Goal: Contribute content: Contribute content

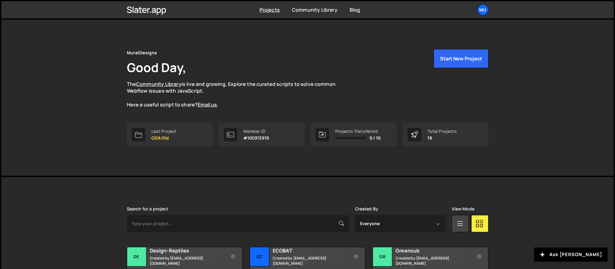
scroll to position [106, 0]
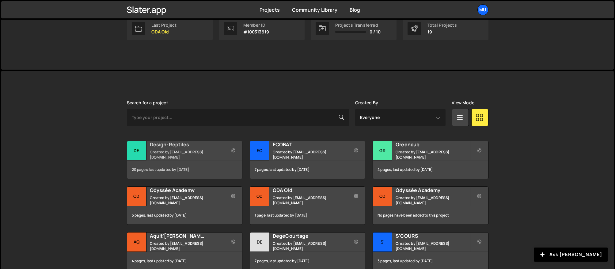
click at [173, 166] on div "20 pages, last updated by 12 days ago" at bounding box center [184, 169] width 115 height 18
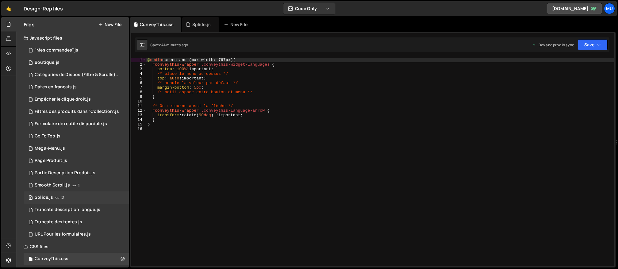
click at [62, 195] on span "2" at bounding box center [62, 197] width 2 height 5
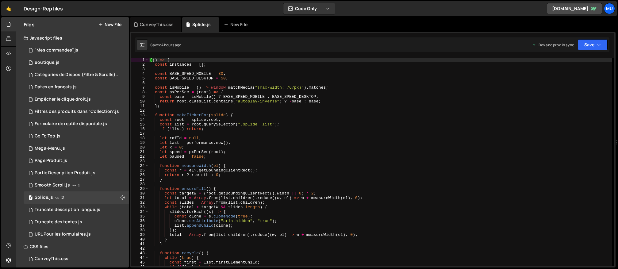
scroll to position [116, 0]
type textarea "if (!first) break;"
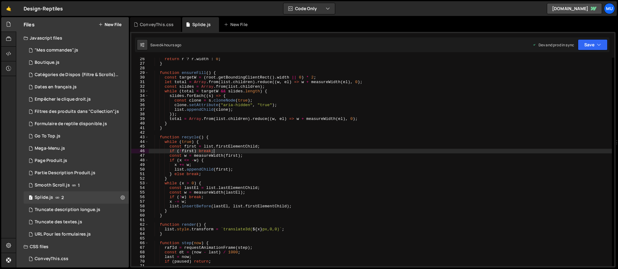
click at [310, 151] on div "return r ? r . width : 0 ; } function ensureFill ( ) { const targetW = ( root .…" at bounding box center [380, 166] width 463 height 218
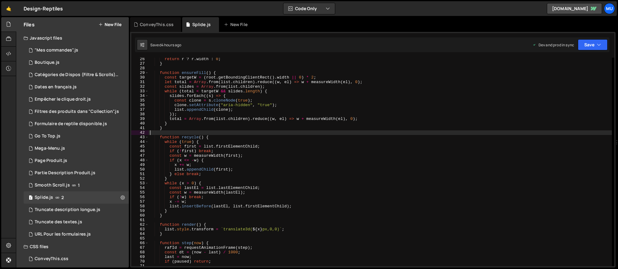
click at [284, 133] on div "return r ? r . width : 0 ; } function ensureFill ( ) { const targetW = ( root .…" at bounding box center [380, 166] width 463 height 218
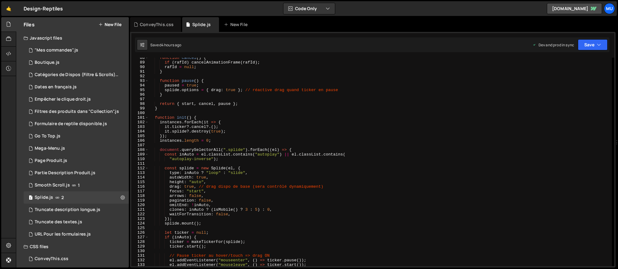
click at [292, 177] on div "function cancel ( ) { if ( rafId ) cancelAnimationFrame ( rafId ) ; rafId = nul…" at bounding box center [380, 164] width 463 height 218
type textarea "autoWidth: true,"
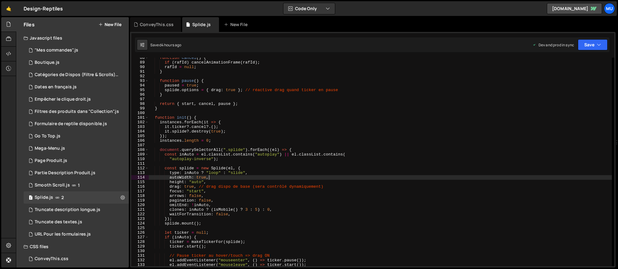
scroll to position [615, 0]
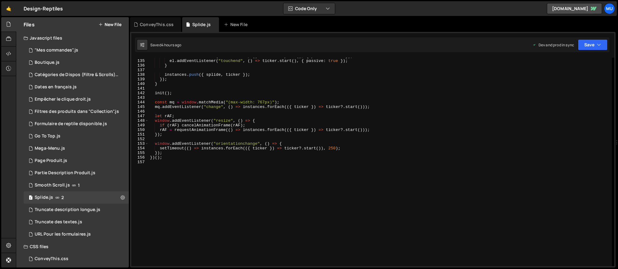
click at [290, 179] on div "el . addEventListener ( "touchstart" , ( ) => ticker . pause ( ) , { passive : …" at bounding box center [380, 163] width 463 height 218
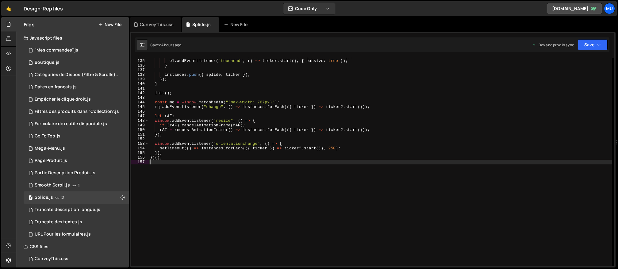
type textarea "})();"
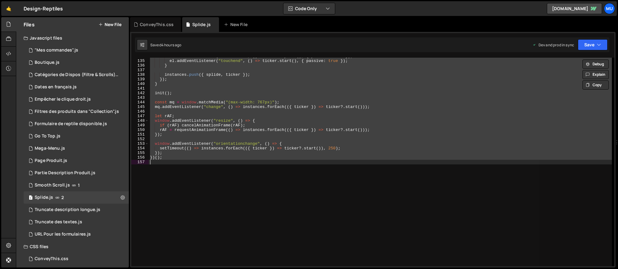
click at [354, 176] on div "el . addEventListener ( "touchstart" , ( ) => ticker . pause ( ) , { passive : …" at bounding box center [380, 162] width 463 height 208
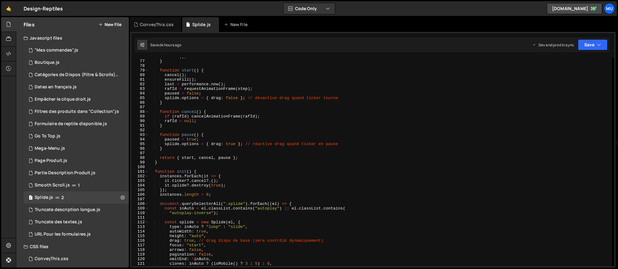
scroll to position [0, 0]
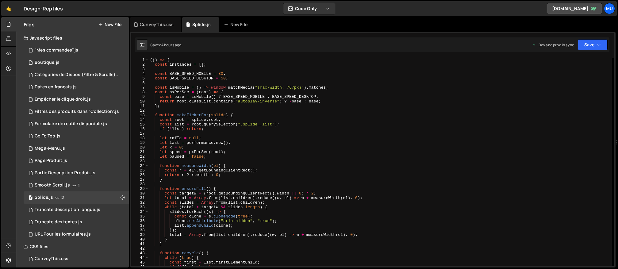
click at [347, 170] on div "(( ) => { const instances = [ ] ; const BASE_SPEED_MOBILE = 30 ; const BASE_SPE…" at bounding box center [380, 167] width 463 height 218
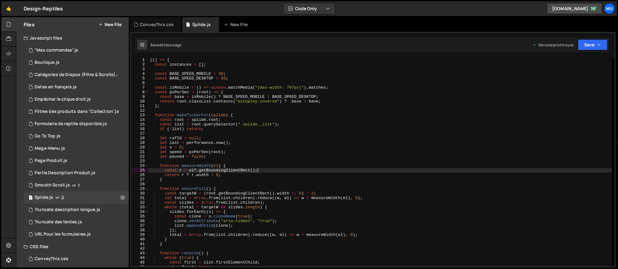
type textarea "})();"
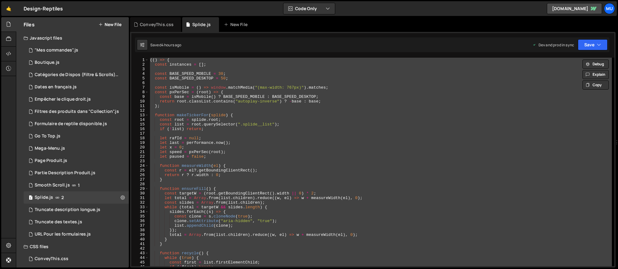
paste textarea
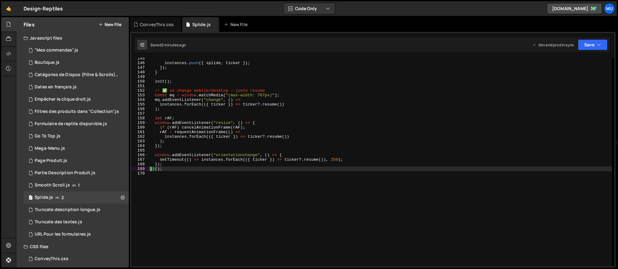
scroll to position [586, 0]
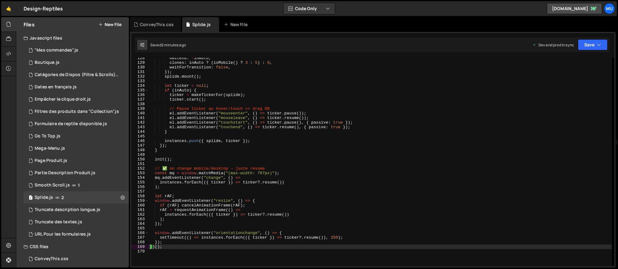
click at [387, 108] on div "omitEnd : ! inAuto , clones : inAuto ? ( isMobile ( ) ? 3 : 5 ) : 0 , waitForTr…" at bounding box center [380, 165] width 463 height 218
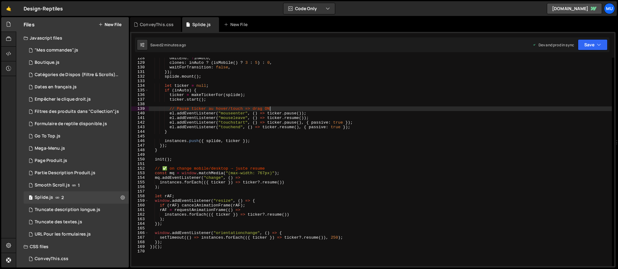
type textarea "})();"
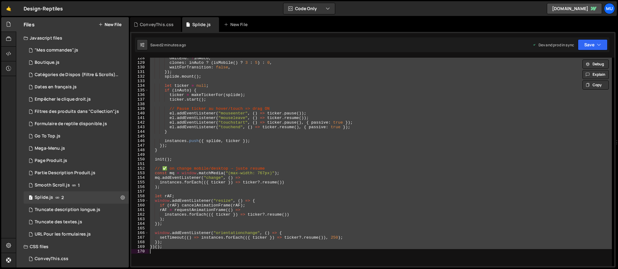
paste textarea
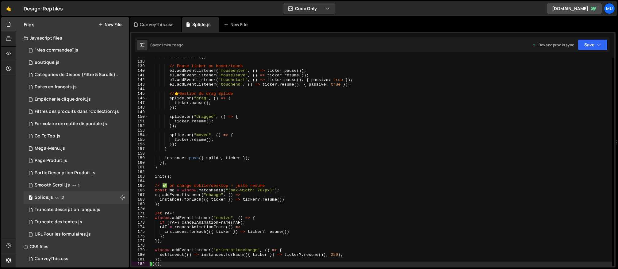
click at [327, 134] on div "ticker . start ( ) ; // Pause ticker au hover/touch el . addEventListener ( "mo…" at bounding box center [380, 164] width 463 height 218
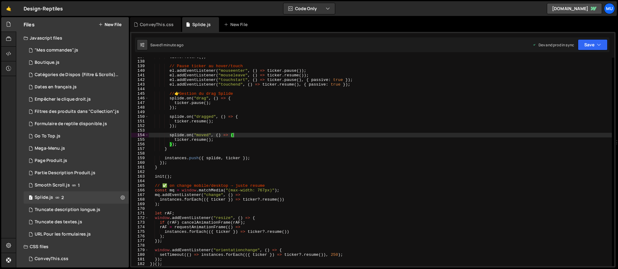
type textarea "})();"
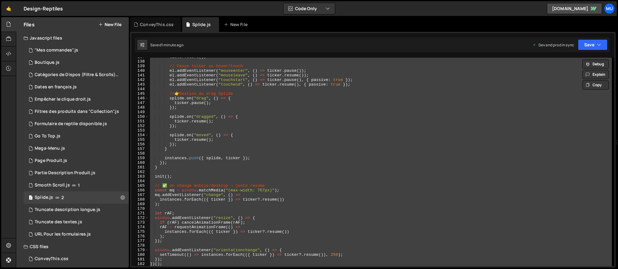
click at [321, 131] on div "ticker . start ( ) ; // Pause ticker au hover/touch el . addEventListener ( "mo…" at bounding box center [380, 162] width 463 height 208
type textarea "})();"
paste textarea
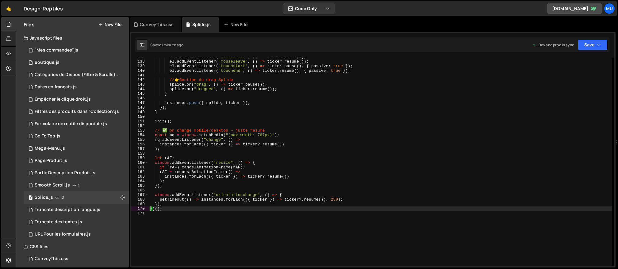
click at [392, 87] on div "el . addEventListener ( "mouseenter" , ( ) => ticker . pause ( )) ; el . addEve…" at bounding box center [380, 164] width 463 height 218
type textarea "})();"
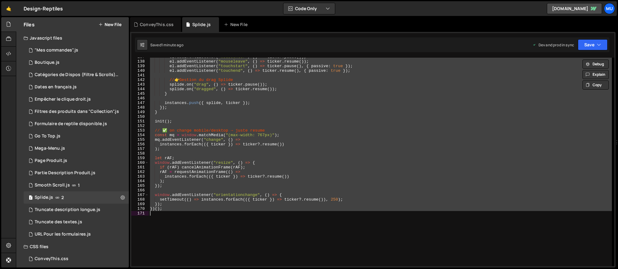
paste textarea
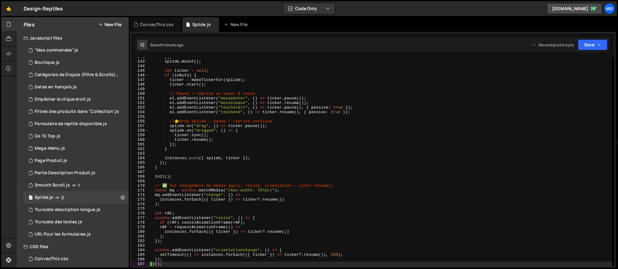
click at [381, 96] on div "}) ; splide . mount ( ) ; let ticker = null ; if ( inAuto ) { ticker = makeTick…" at bounding box center [380, 164] width 463 height 218
type textarea "})();"
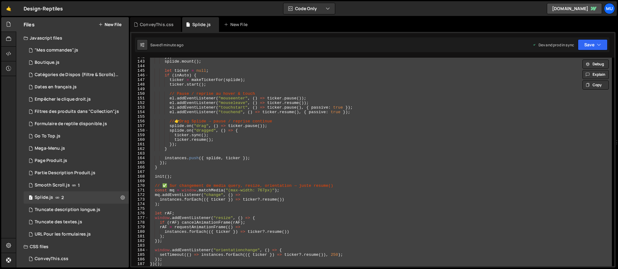
paste textarea
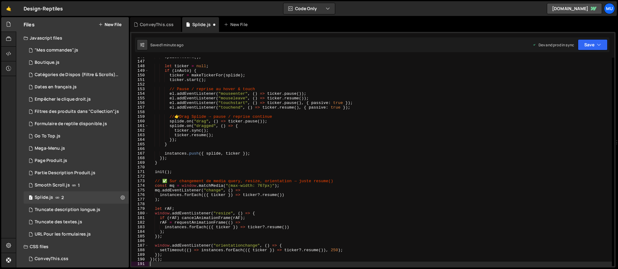
type textarea "})();"
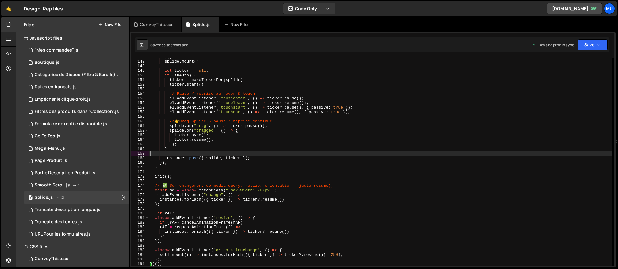
click at [357, 152] on div "}) ; splide . mount ( ) ; let ticker = null ; if ( inAuto ) { ticker = makeTick…" at bounding box center [380, 164] width 463 height 218
type textarea "})();"
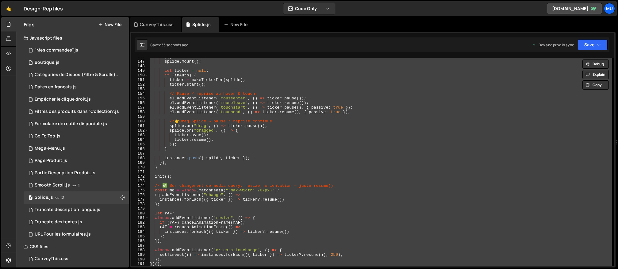
paste textarea
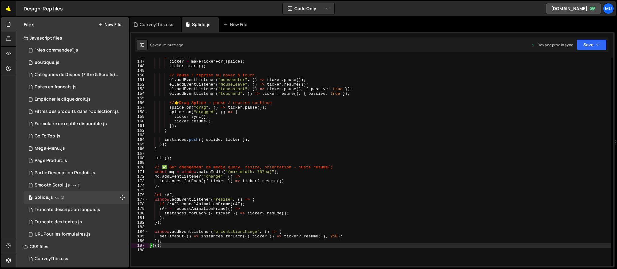
click at [4, 6] on link "🤙" at bounding box center [8, 8] width 15 height 15
click at [250, 221] on div "if ( inAuto ) { ticker = makeTickerFor ( splide ) ; ticker . start ( ) ; // [PE…" at bounding box center [380, 164] width 463 height 218
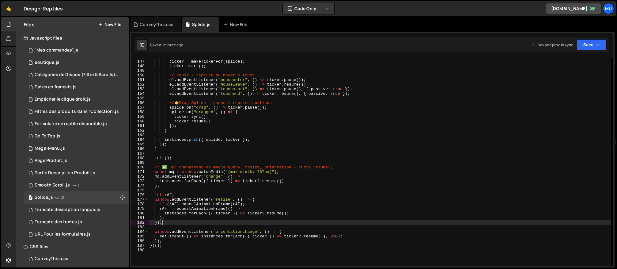
click at [266, 202] on div "if ( inAuto ) { ticker = makeTickerFor ( splide ) ; ticker . start ( ) ; // [PE…" at bounding box center [380, 164] width 463 height 218
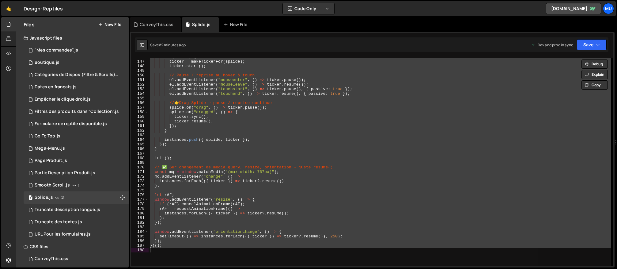
click at [359, 146] on div "if ( inAuto ) { ticker = makeTickerFor ( splide ) ; ticker . start ( ) ; // [PE…" at bounding box center [380, 162] width 463 height 208
type textarea "})();"
paste textarea
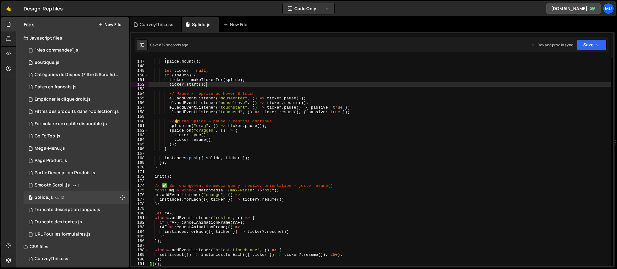
click at [292, 86] on div "}) ; splide . mount ( ) ; let ticker = null ; if ( inAuto ) { ticker = makeTick…" at bounding box center [380, 164] width 463 height 218
type textarea "})();"
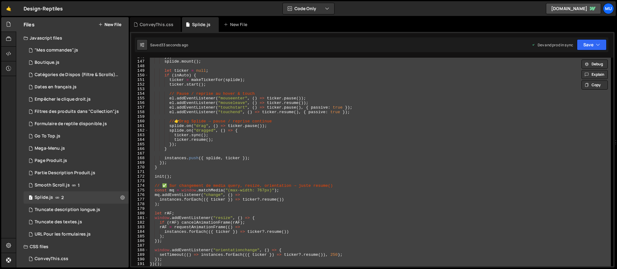
paste textarea
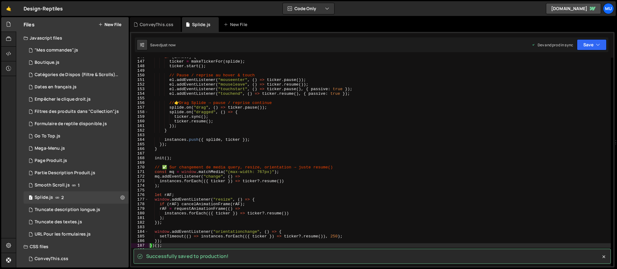
click at [216, 82] on div "if ( inAuto ) { ticker = makeTickerFor ( splide ) ; ticker . start ( ) ; // [PE…" at bounding box center [380, 164] width 463 height 218
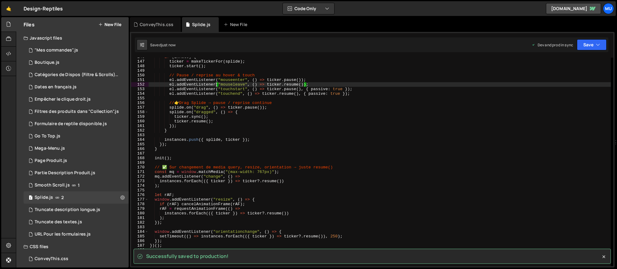
type textarea "})();"
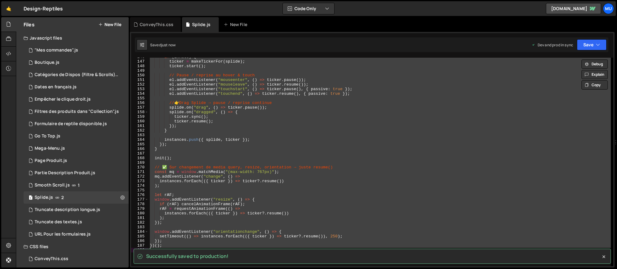
paste textarea
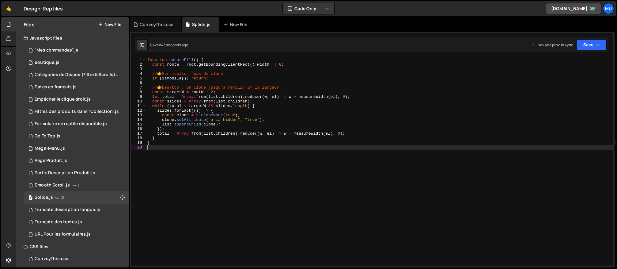
click at [297, 121] on div "function ensureFill ( ) { const rootW = root . getBoundingClientRect ( ) . widt…" at bounding box center [379, 167] width 467 height 218
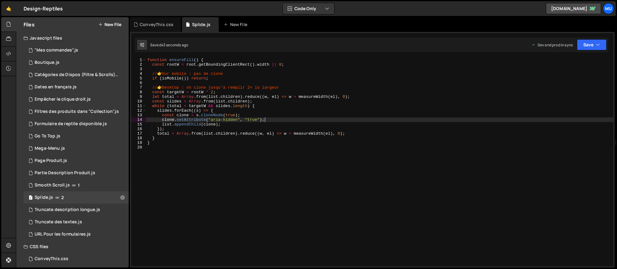
type textarea "}"
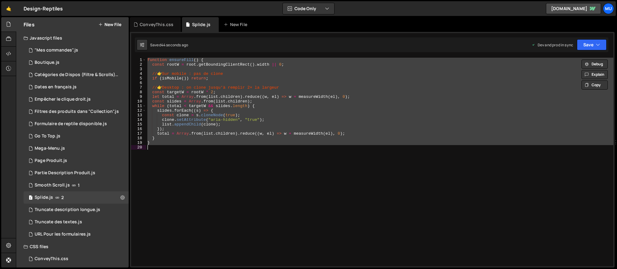
paste textarea
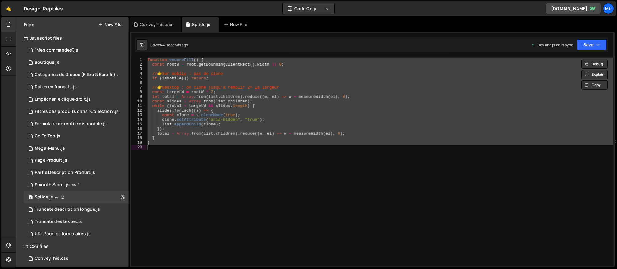
scroll to position [651, 0]
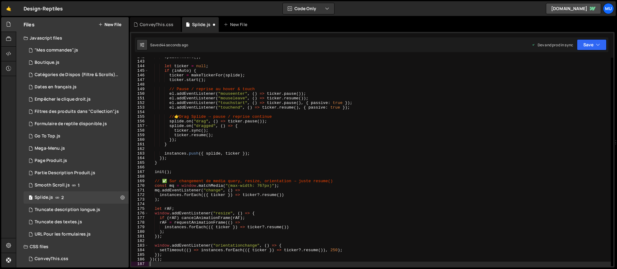
type textarea "})();"
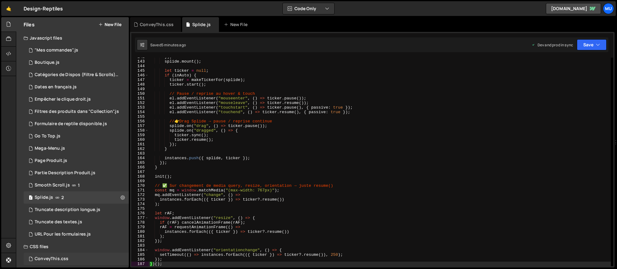
click at [72, 253] on div "ConveyThis.css 0" at bounding box center [76, 259] width 105 height 12
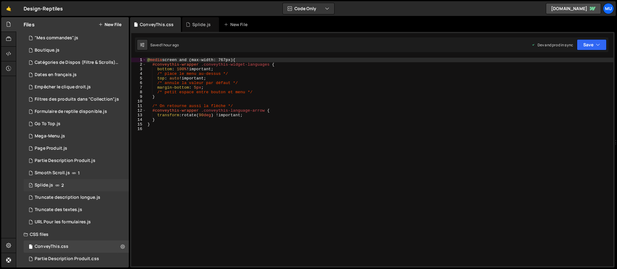
scroll to position [16, 0]
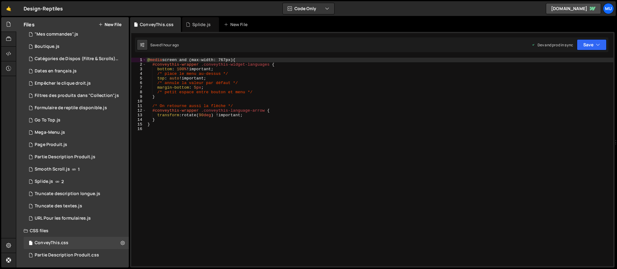
click at [115, 25] on button "New File" at bounding box center [109, 24] width 23 height 5
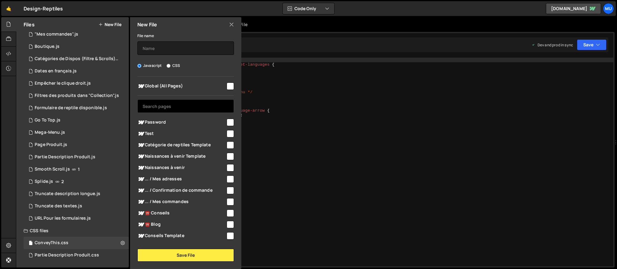
click at [170, 111] on input "text" at bounding box center [185, 105] width 97 height 13
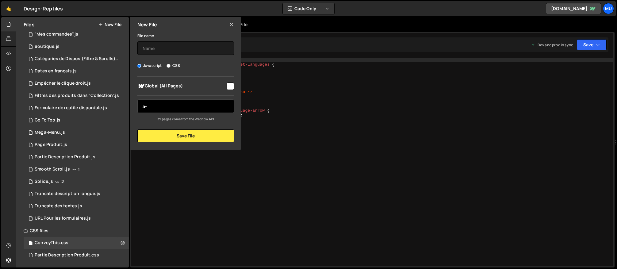
type input "a"
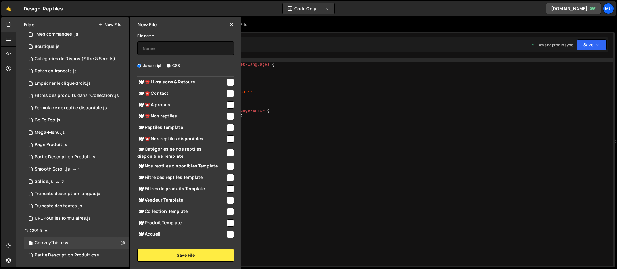
scroll to position [313, 0]
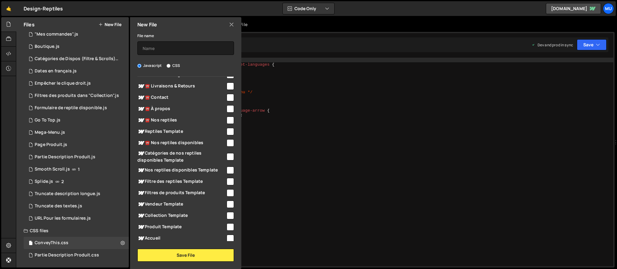
click at [167, 105] on span "☎️ À propos" at bounding box center [181, 108] width 88 height 7
checkbox input "true"
click at [158, 49] on input "text" at bounding box center [185, 47] width 97 height 13
type input "B"
type input "A propos"
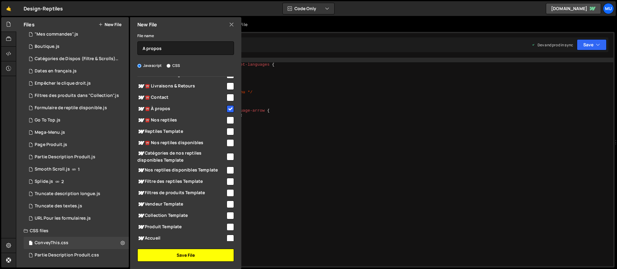
click at [169, 255] on button "Save File" at bounding box center [185, 255] width 97 height 13
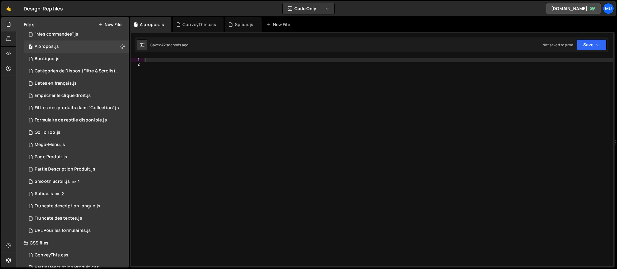
click at [344, 126] on div at bounding box center [378, 167] width 469 height 218
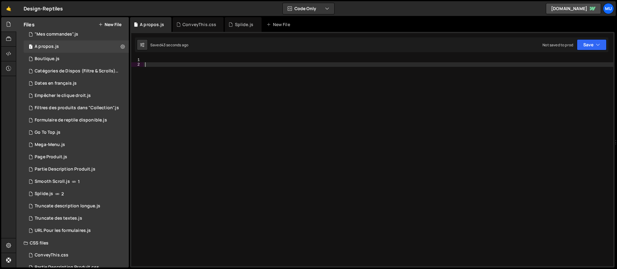
click at [344, 126] on div at bounding box center [378, 167] width 469 height 218
click at [456, 124] on div at bounding box center [378, 167] width 469 height 218
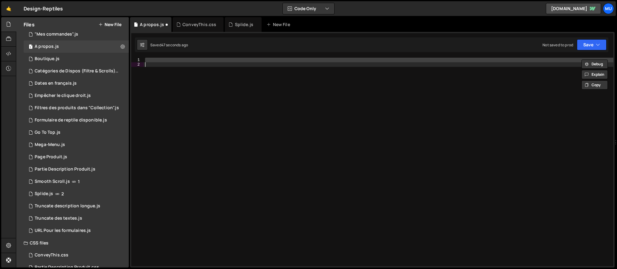
paste textarea
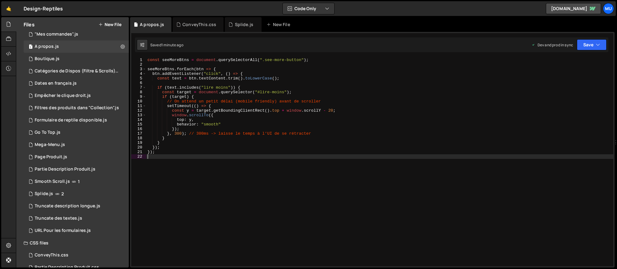
click at [314, 121] on div "const seeMoreBtns = document . querySelectorAll ( ".see-more-button" ) ; seeMor…" at bounding box center [379, 167] width 467 height 218
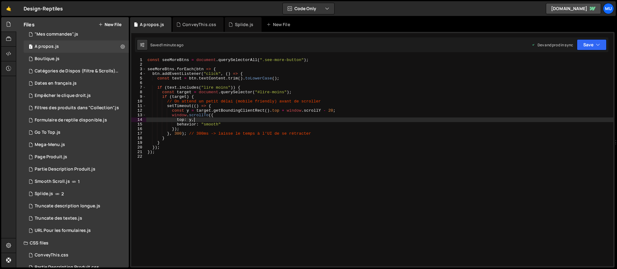
type textarea "});"
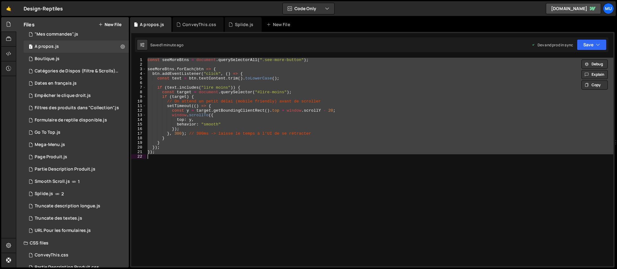
paste textarea
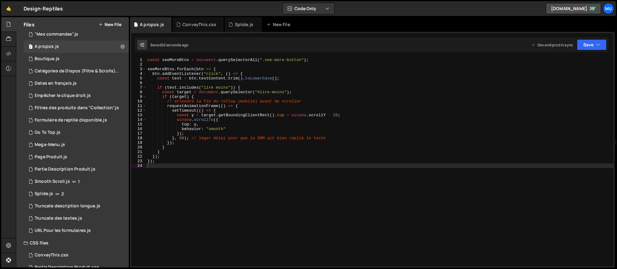
scroll to position [20, 0]
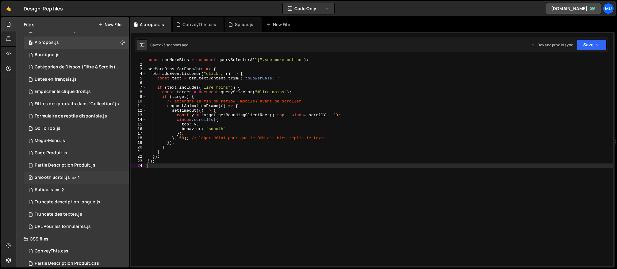
click at [116, 177] on div "1 Smooth Scroll.js 1" at bounding box center [76, 177] width 105 height 12
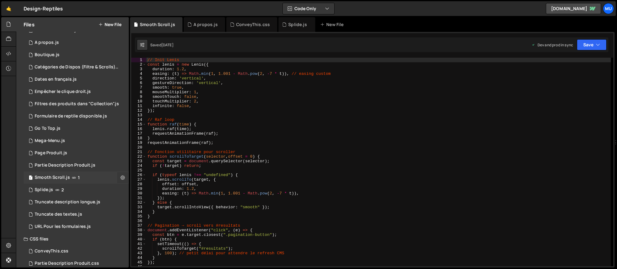
click at [117, 177] on button at bounding box center [122, 177] width 11 height 11
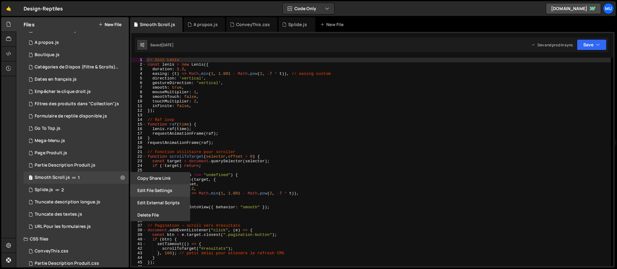
click at [161, 189] on button "Edit File Settings" at bounding box center [160, 190] width 60 height 12
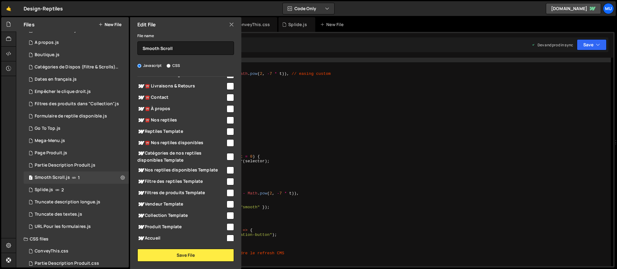
scroll to position [0, 0]
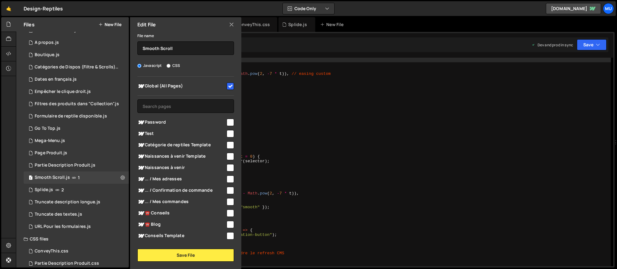
click at [171, 86] on span "Global (All Pages)" at bounding box center [181, 85] width 88 height 7
click at [183, 254] on button "Save File" at bounding box center [185, 255] width 97 height 13
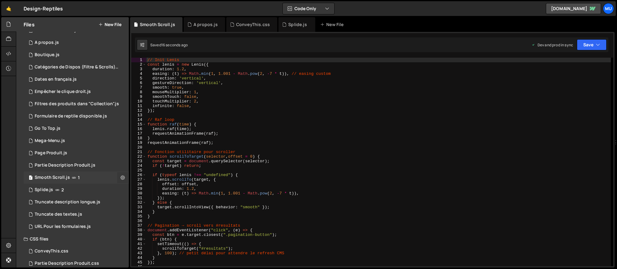
click at [120, 176] on icon at bounding box center [122, 177] width 4 height 6
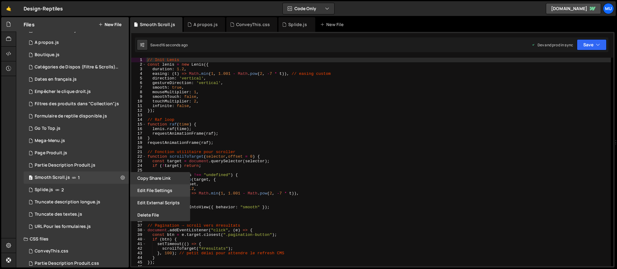
click at [156, 188] on button "Edit File Settings" at bounding box center [160, 190] width 60 height 12
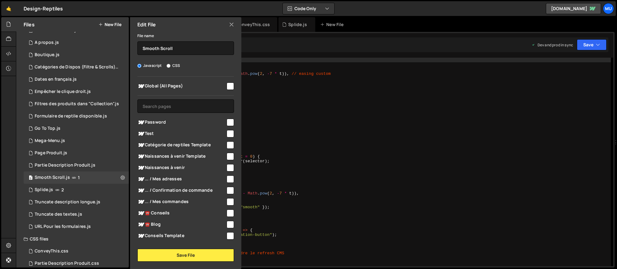
click at [172, 86] on span "Global (All Pages)" at bounding box center [181, 85] width 88 height 7
checkbox input "true"
click at [183, 256] on button "Save File" at bounding box center [185, 255] width 97 height 13
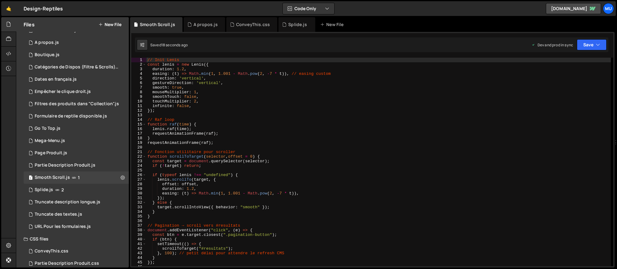
click at [255, 166] on div "// Init Lenis const lenis = new Lenis ({ duration : 1.2 , easing : ( t ) => Mat…" at bounding box center [378, 167] width 464 height 218
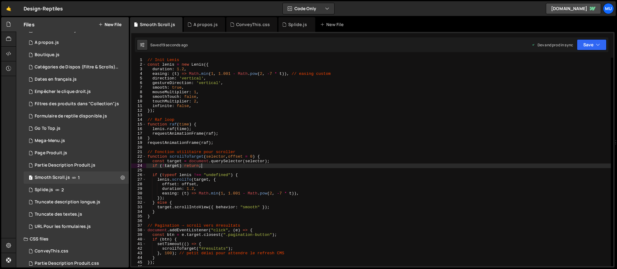
click at [285, 133] on div "// Init Lenis const lenis = new Lenis ({ duration : 1.2 , easing : ( t ) => Mat…" at bounding box center [378, 167] width 464 height 218
type textarea "requestAnimationFrame(raf);"
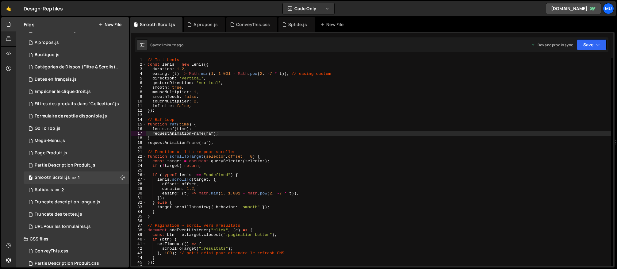
click at [318, 148] on div "// Init Lenis const lenis = new Lenis ({ duration : 1.2 , easing : ( t ) => Mat…" at bounding box center [378, 167] width 464 height 218
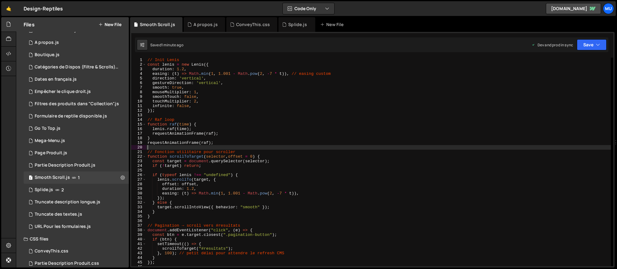
type textarea "});"
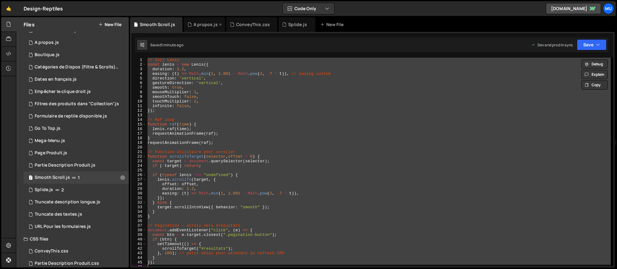
click at [198, 23] on div "A propos.js" at bounding box center [205, 24] width 24 height 6
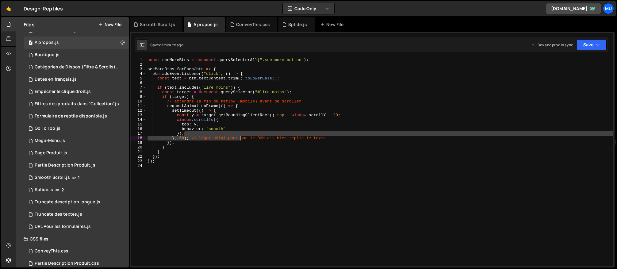
click at [241, 138] on div "const seeMoreBtns = document . querySelectorAll ( ".see-more-button" ) ; seeMor…" at bounding box center [379, 167] width 467 height 218
type textarea "});"
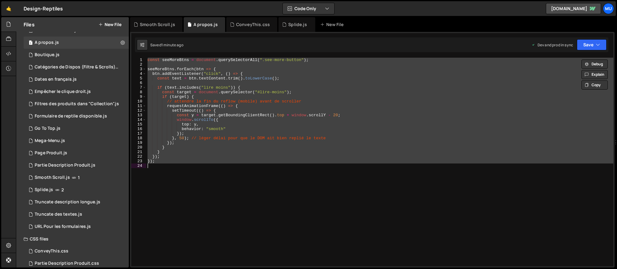
paste textarea
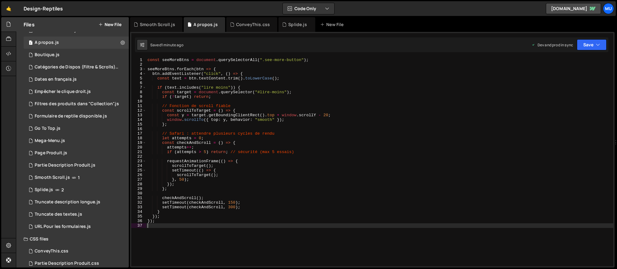
click at [272, 127] on div "const seeMoreBtns = document . querySelectorAll ( ".see-more-button" ) ; seeMor…" at bounding box center [379, 167] width 467 height 218
type textarea "});"
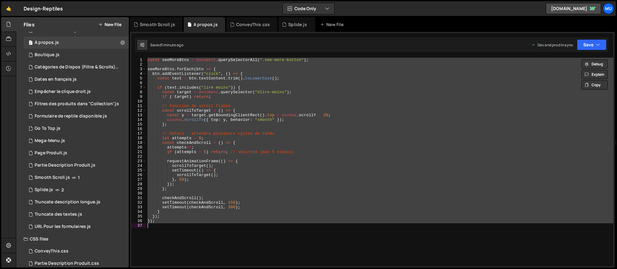
paste textarea
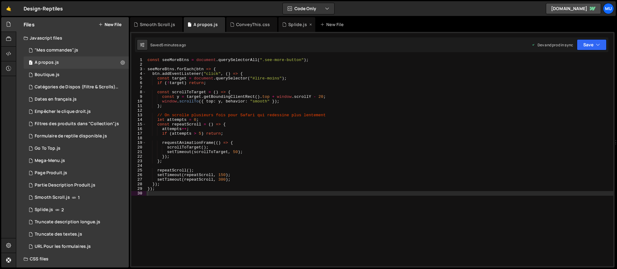
click at [285, 21] on div "Splide.js" at bounding box center [296, 24] width 37 height 15
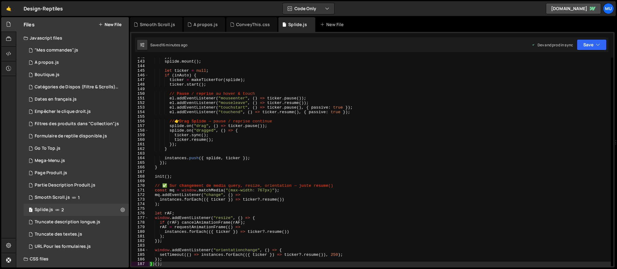
click at [286, 145] on div "}) ; splide . mount ( ) ; let ticker = null ; if ( inAuto ) { ticker = makeTick…" at bounding box center [380, 164] width 462 height 218
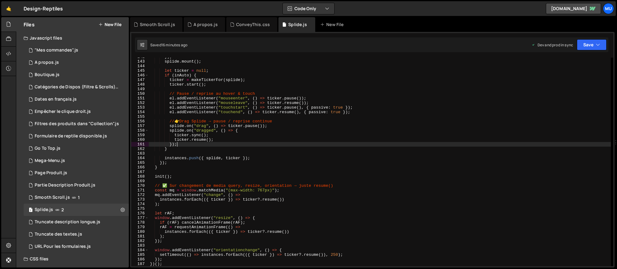
scroll to position [441, 0]
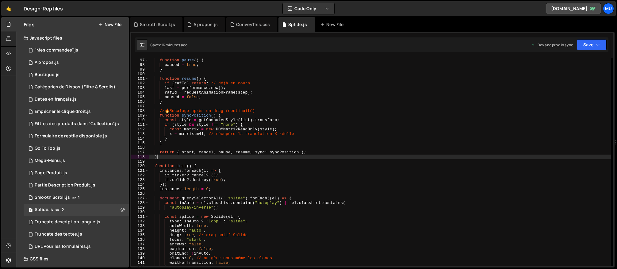
click at [322, 158] on div "function pause ( ) { paused = true ; } function resume ( ) { if ( rafId ) retur…" at bounding box center [380, 162] width 462 height 218
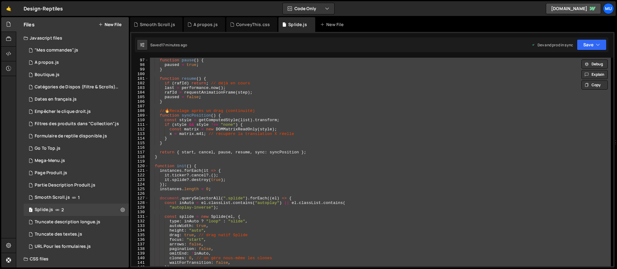
click at [299, 115] on div "function pause ( ) { paused = true ; } function resume ( ) { if ( rafId ) retur…" at bounding box center [380, 162] width 462 height 218
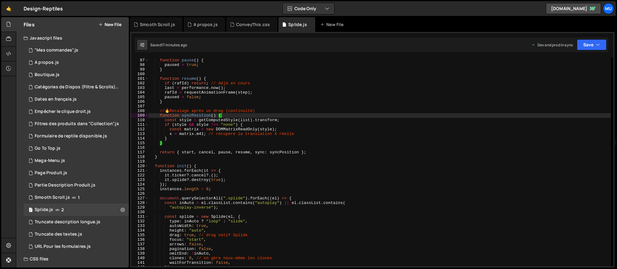
type textarea "})();"
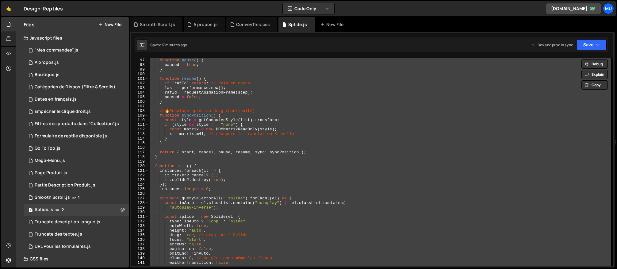
paste textarea
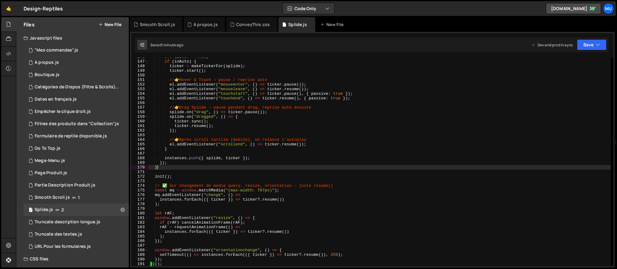
click at [289, 166] on div "let ticker = null ; if ( inAuto ) { ticker = makeTickerFor ( splide ) ; ticker …" at bounding box center [380, 164] width 462 height 218
type textarea "}"
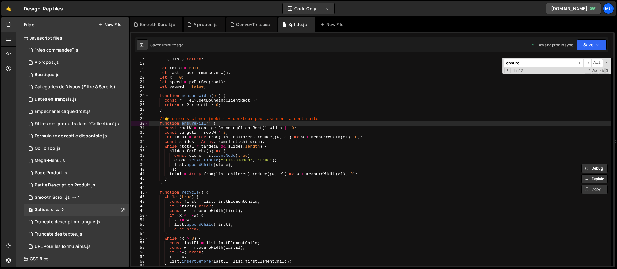
scroll to position [70, 0]
type input "ensure"
click at [166, 121] on div "if ( ! list ) return ; let rafId = null ; let last = performance . now ( ) ; le…" at bounding box center [380, 166] width 462 height 218
click at [161, 123] on div "if ( ! list ) return ; let rafId = null ; let last = performance . now ( ) ; le…" at bounding box center [380, 166] width 462 height 218
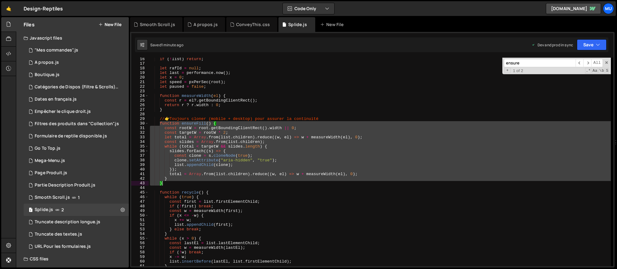
drag, startPoint x: 160, startPoint y: 122, endPoint x: 181, endPoint y: 184, distance: 65.2
click at [181, 184] on div "if ( ! list ) return ; let rafId = null ; let last = performance . now ( ) ; le…" at bounding box center [380, 166] width 462 height 218
type textarea "} }"
paste textarea
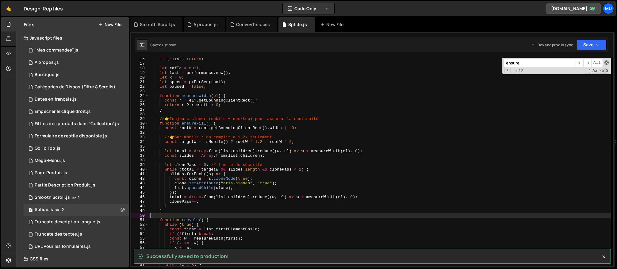
click at [607, 62] on span at bounding box center [606, 62] width 4 height 4
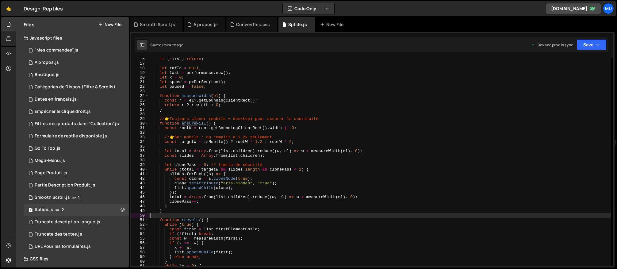
click at [329, 127] on div "if ( ! list ) return ; let rafId = null ; let last = performance . now ( ) ; le…" at bounding box center [380, 166] width 462 height 218
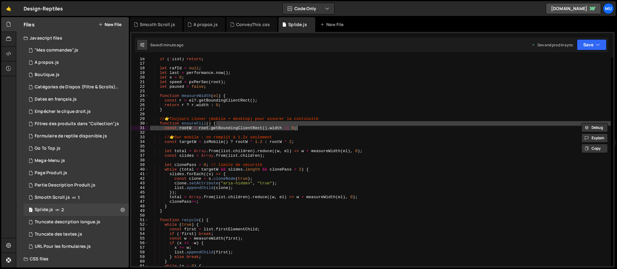
type textarea "})();"
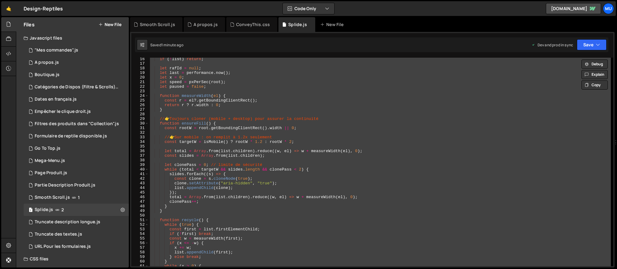
paste textarea
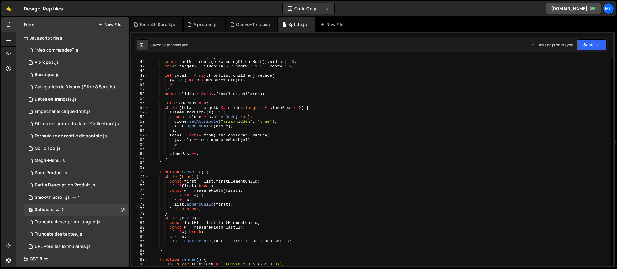
scroll to position [0, 0]
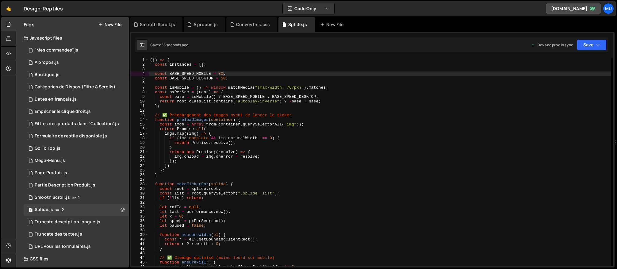
click at [223, 74] on div "(( ) => { const instances = [ ] ; const BASE_SPEED_MOBILE = 30 ; const BASE_SPE…" at bounding box center [380, 167] width 462 height 218
click at [347, 187] on div "(( ) => { const instances = [ ] ; const BASE_SPEED_MOBILE = 60 ; const BASE_SPE…" at bounding box center [380, 167] width 462 height 218
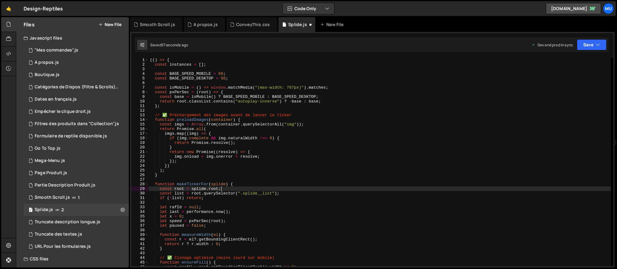
scroll to position [0, 5]
type textarea "const root = splide.root;"
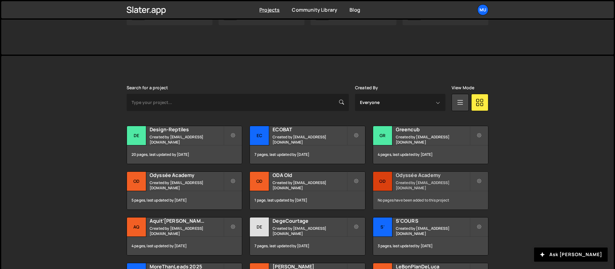
scroll to position [152, 0]
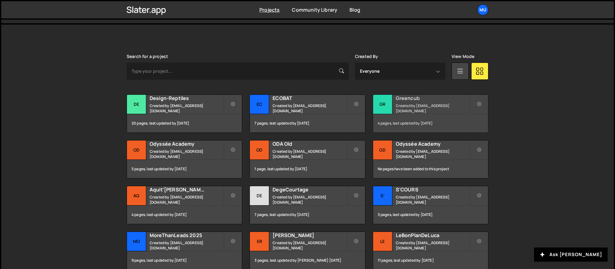
click at [405, 98] on h2 "Greencub" at bounding box center [433, 98] width 74 height 7
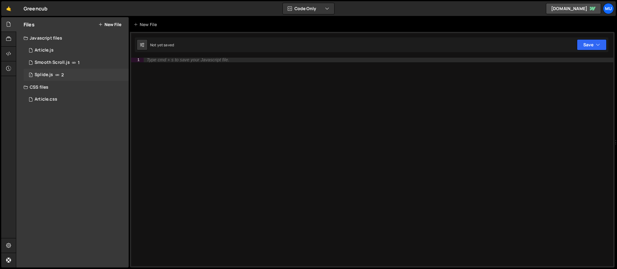
click at [54, 73] on div "1 Splide.js 2" at bounding box center [76, 75] width 105 height 12
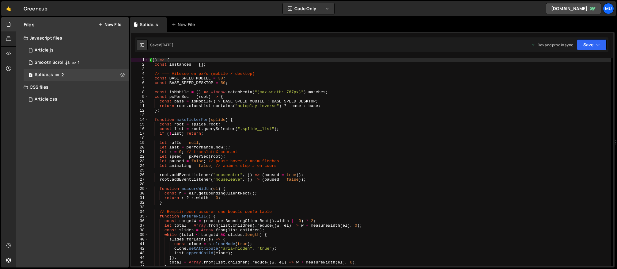
click at [214, 118] on div "(( ) => { const instances = [ ] ; // ——— Vitesse en px/s (mobile / desktop) con…" at bounding box center [380, 167] width 463 height 218
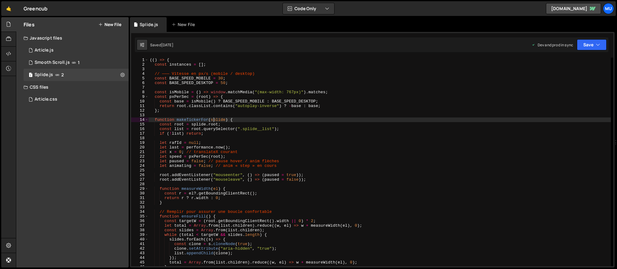
type textarea "})();"
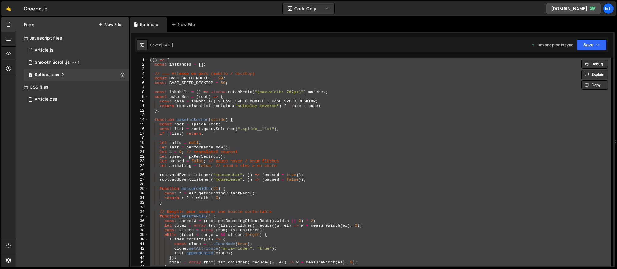
paste textarea
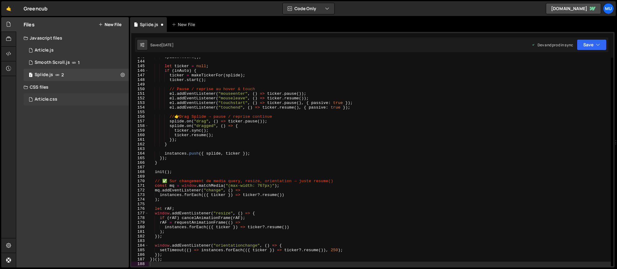
click at [56, 101] on div "Article.css" at bounding box center [46, 100] width 23 height 6
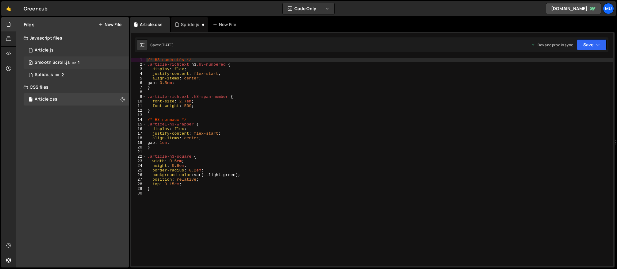
click at [57, 63] on div "Smooth Scroll.js" at bounding box center [52, 63] width 35 height 6
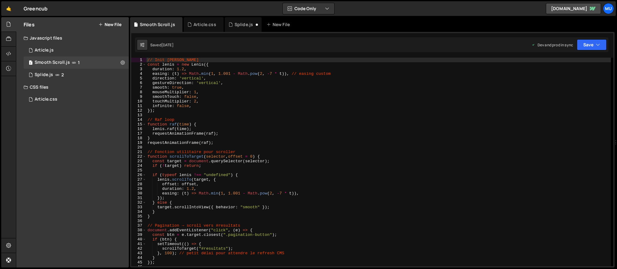
type textarea "touchMultiplier: 2,"
click at [351, 103] on div "// Init Lenis const lenis = new Lenis ({ duration : 1.2 , easing : ( t ) => Mat…" at bounding box center [378, 167] width 464 height 218
